Goal: Task Accomplishment & Management: Complete application form

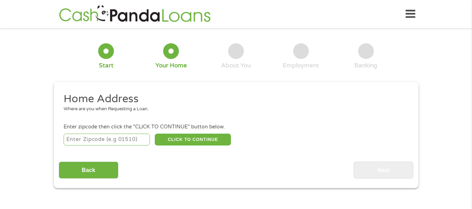
click at [76, 138] on input "number" at bounding box center [107, 140] width 86 height 12
type input "87108"
click at [175, 131] on div "Enter zipcode then click the "CLICK TO CONTINUE" button below." at bounding box center [236, 127] width 345 height 8
click at [169, 141] on button "CLICK TO CONTINUE" at bounding box center [193, 140] width 76 height 12
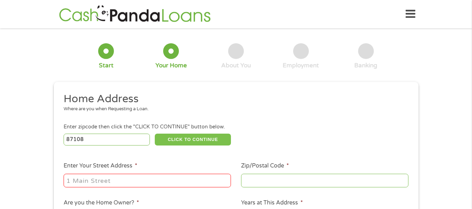
type input "87108"
type input "[GEOGRAPHIC_DATA]"
select select "[US_STATE]"
click at [150, 175] on input "Enter Your Street Address *" at bounding box center [147, 180] width 167 height 13
type input "[STREET_ADDRESS]"
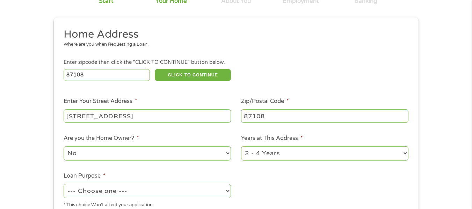
scroll to position [138, 0]
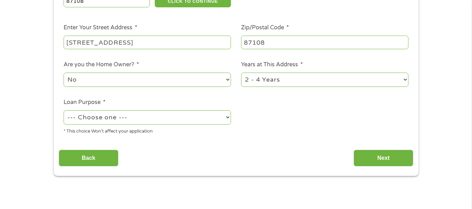
click at [140, 117] on select "--- Choose one --- Pay Bills Debt Consolidation Home Improvement Major Purchase…" at bounding box center [147, 117] width 167 height 14
select select "shorttermcash"
click at [64, 110] on select "--- Choose one --- Pay Bills Debt Consolidation Home Improvement Major Purchase…" at bounding box center [147, 117] width 167 height 14
click at [389, 156] on input "Next" at bounding box center [384, 158] width 60 height 17
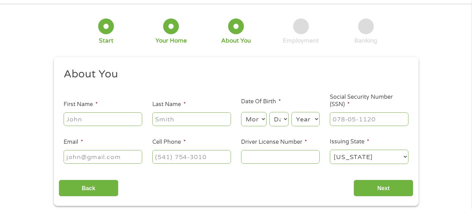
scroll to position [0, 0]
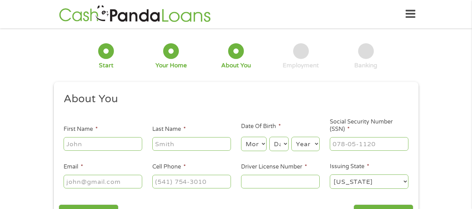
drag, startPoint x: 111, startPoint y: 145, endPoint x: 130, endPoint y: 163, distance: 25.9
click at [111, 145] on input "First Name *" at bounding box center [103, 143] width 79 height 13
type input "[PERSON_NAME]"
select select "1"
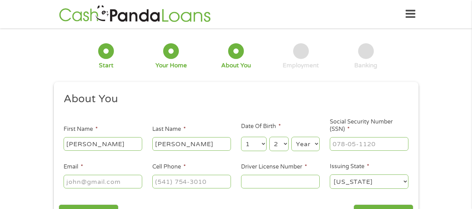
select select "21"
select select "1974"
type input "414-47-7051"
type input "[EMAIL_ADDRESS][DOMAIN_NAME]"
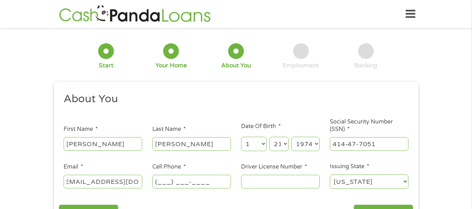
scroll to position [0, 0]
type input "[PHONE_NUMBER]"
type input "078536896"
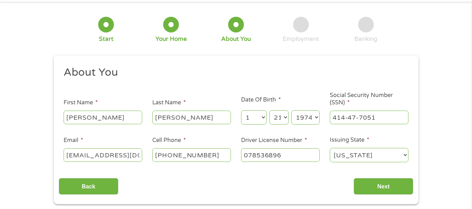
scroll to position [45, 0]
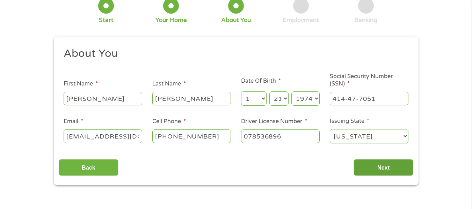
click at [385, 164] on input "Next" at bounding box center [384, 167] width 60 height 17
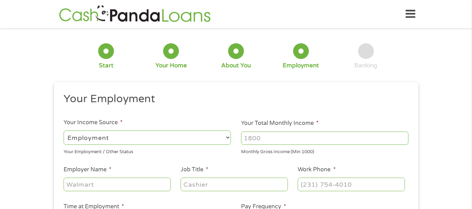
scroll to position [3, 3]
click at [259, 137] on input "Your Total Monthly Income *" at bounding box center [324, 138] width 167 height 13
type input "3500"
click at [101, 182] on input "Employer Name *" at bounding box center [117, 184] width 107 height 13
type input "r"
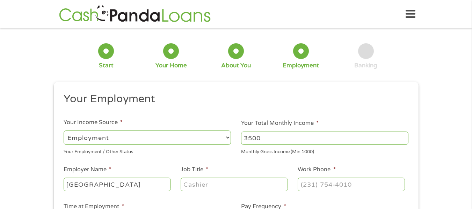
type input "[GEOGRAPHIC_DATA]"
type input "Quality Management II"
type input "[PHONE_NUMBER]"
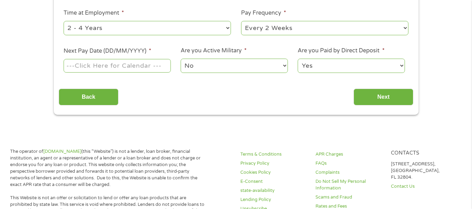
scroll to position [191, 0]
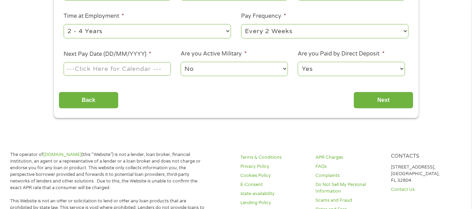
click at [113, 69] on input "Next Pay Date (DD/MM/YYYY) *" at bounding box center [117, 68] width 107 height 13
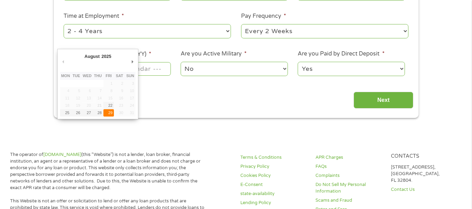
type input "[DATE]"
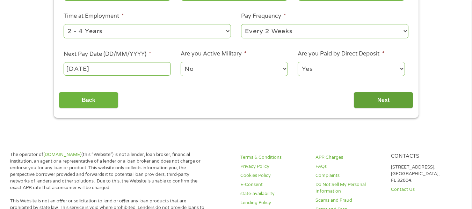
click at [380, 98] on input "Next" at bounding box center [384, 100] width 60 height 17
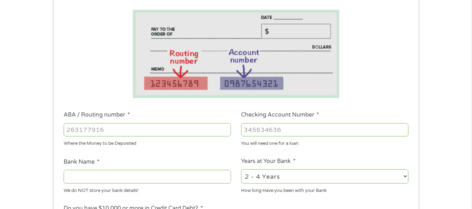
scroll to position [87, 0]
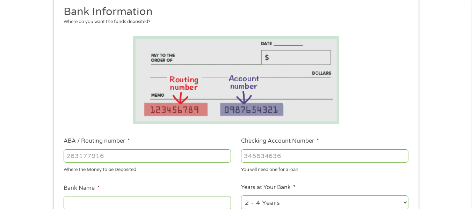
click at [84, 157] on input "ABA / Routing number *" at bounding box center [147, 156] width 167 height 13
type input "031101334"
type input "SoFi Bank, National Association"
type input "031101334"
click at [269, 158] on input "Checking Account Number *" at bounding box center [324, 156] width 167 height 13
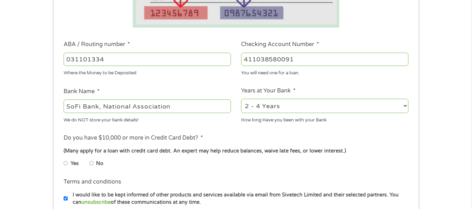
scroll to position [229, 0]
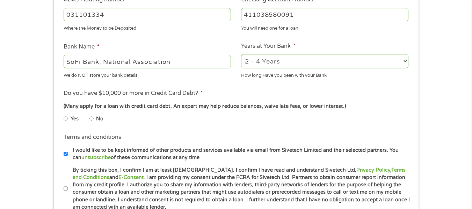
type input "411038580091"
drag, startPoint x: 93, startPoint y: 117, endPoint x: 93, endPoint y: 122, distance: 4.9
click at [93, 118] on input "No" at bounding box center [91, 118] width 4 height 11
radio input "true"
click at [65, 190] on input "By ticking this box, I confirm I am at least [DEMOGRAPHIC_DATA]. I confirm I ha…" at bounding box center [66, 188] width 4 height 11
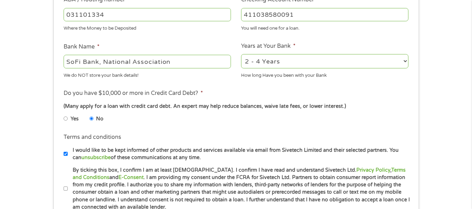
checkbox input "true"
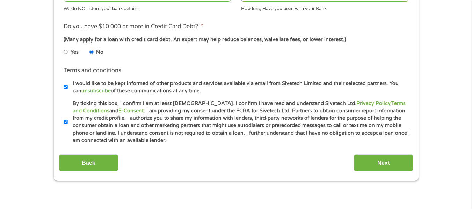
scroll to position [299, 0]
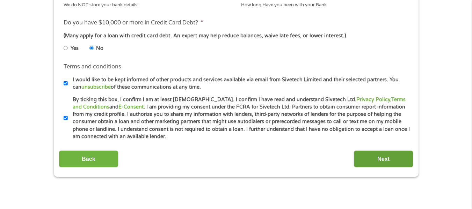
click at [396, 164] on input "Next" at bounding box center [384, 159] width 60 height 17
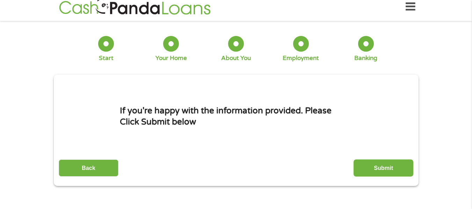
scroll to position [0, 0]
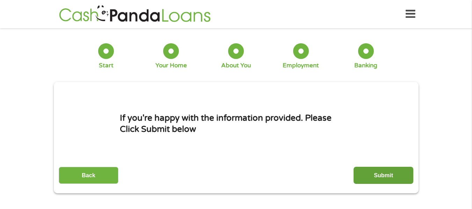
click at [387, 173] on input "Submit" at bounding box center [384, 175] width 60 height 17
